Goal: Transaction & Acquisition: Purchase product/service

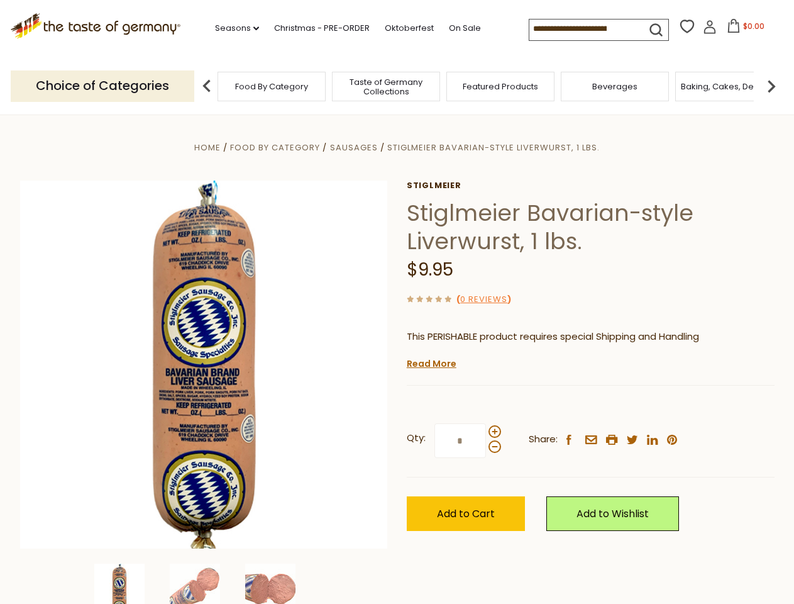
click at [397, 302] on div "Home Food By Category Sausages Stiglmeier Bavarian-style Liverwurst, 1 lbs. Sti…" at bounding box center [398, 382] width 774 height 484
click at [232, 28] on link "Seasons dropdown_arrow" at bounding box center [237, 28] width 44 height 14
click at [584, 29] on input at bounding box center [583, 28] width 106 height 18
click at [743, 30] on span "$0.00" at bounding box center [753, 26] width 21 height 11
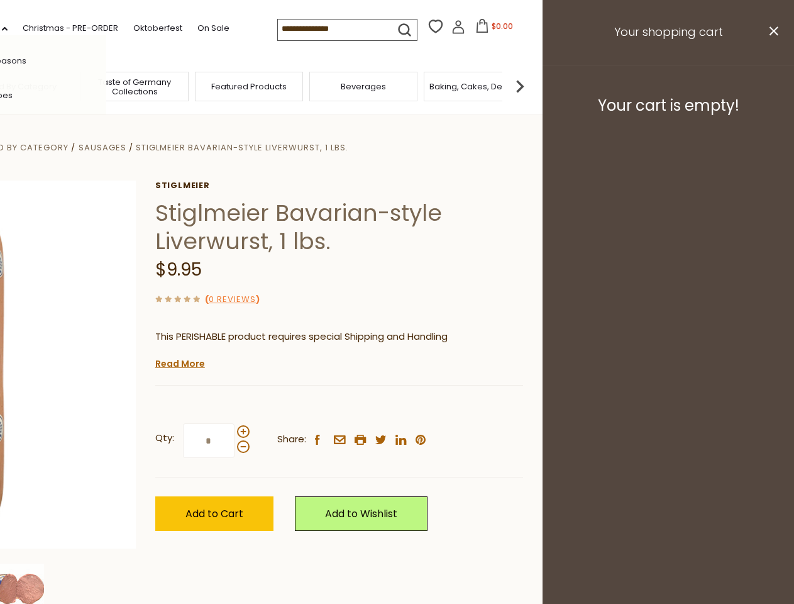
click at [106, 86] on div "All Seasons Recipes Game Day [DATE] [DATE] [DATE][PERSON_NAME] [DATE] Springfes…" at bounding box center [35, 301] width 143 height 533
click at [772, 86] on footer "Your cart is empty!" at bounding box center [669, 105] width 252 height 81
click at [397, 359] on div "Stiglmeier Stiglmeier Bavarian-style Liverwurst, 1 lbs. $9.95 ( 0 Reviews ) Thi…" at bounding box center [339, 370] width 368 height 379
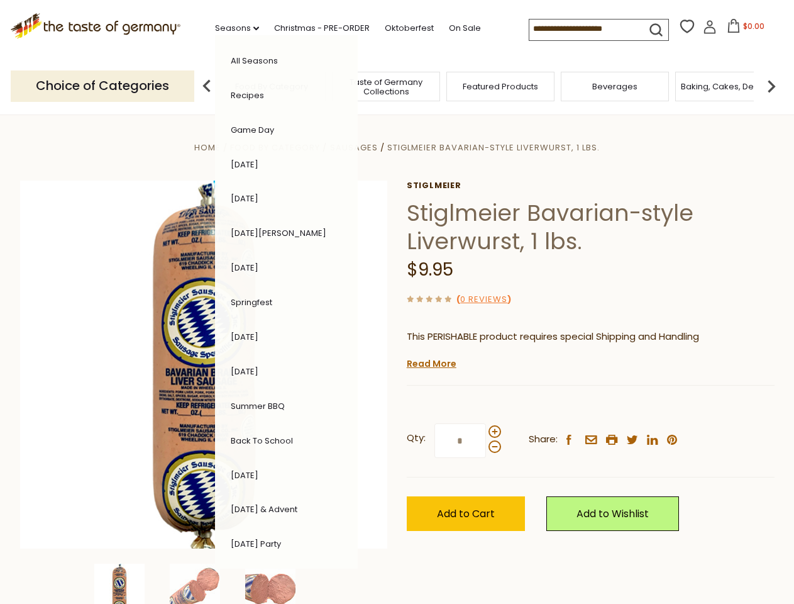
click at [204, 584] on div "Home Food By Category Sausages Stiglmeier Bavarian-style Liverwurst, 1 lbs. Sti…" at bounding box center [398, 382] width 774 height 484
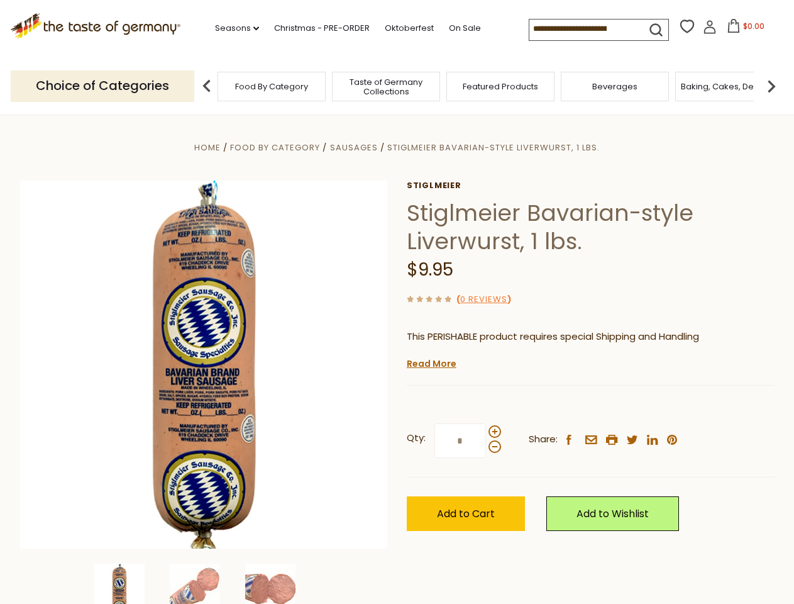
click at [128, 584] on img at bounding box center [119, 589] width 50 height 50
click at [204, 584] on img at bounding box center [195, 589] width 50 height 50
